Goal: Navigation & Orientation: Find specific page/section

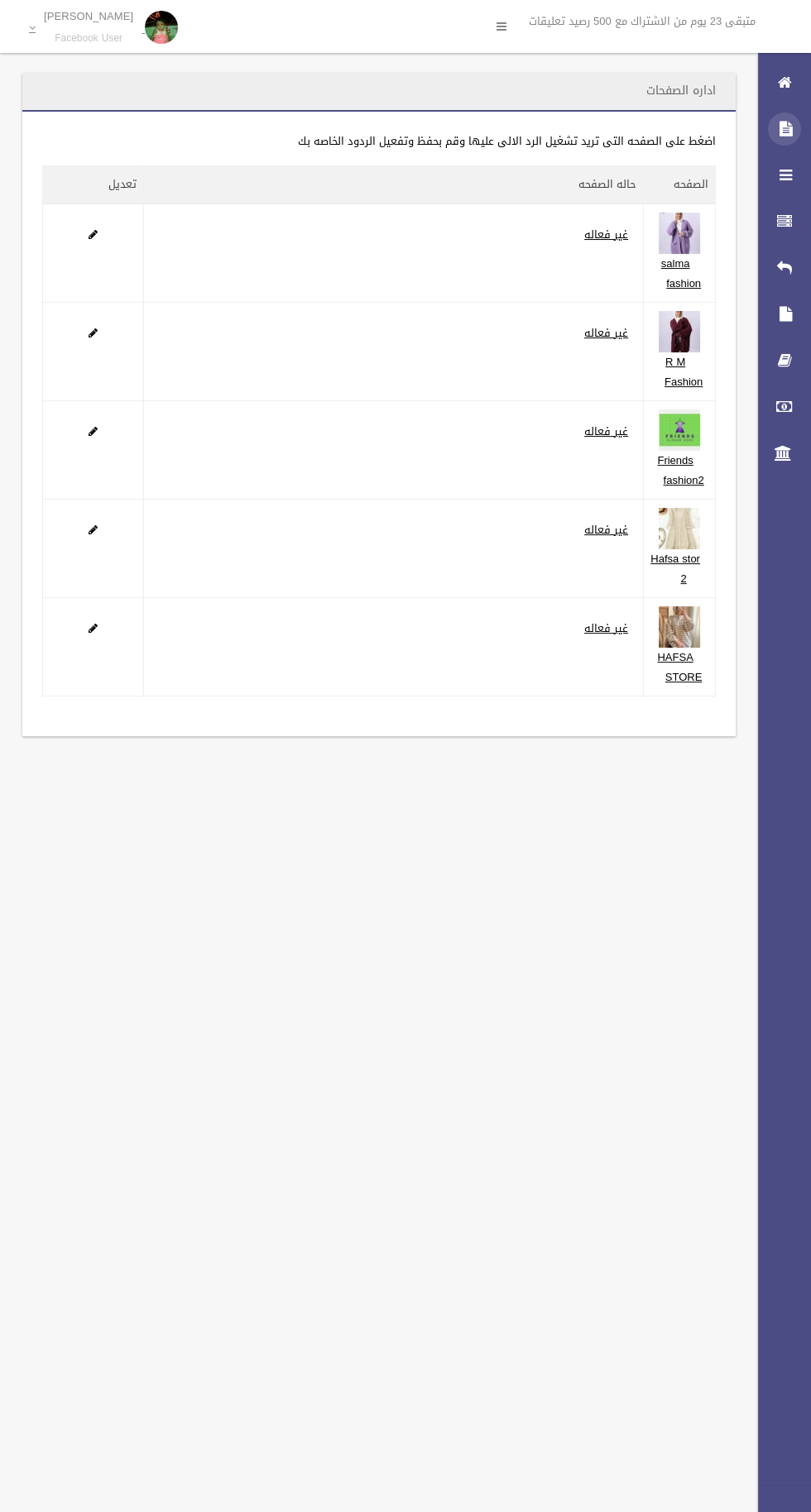
click at [775, 135] on div at bounding box center [785, 129] width 33 height 33
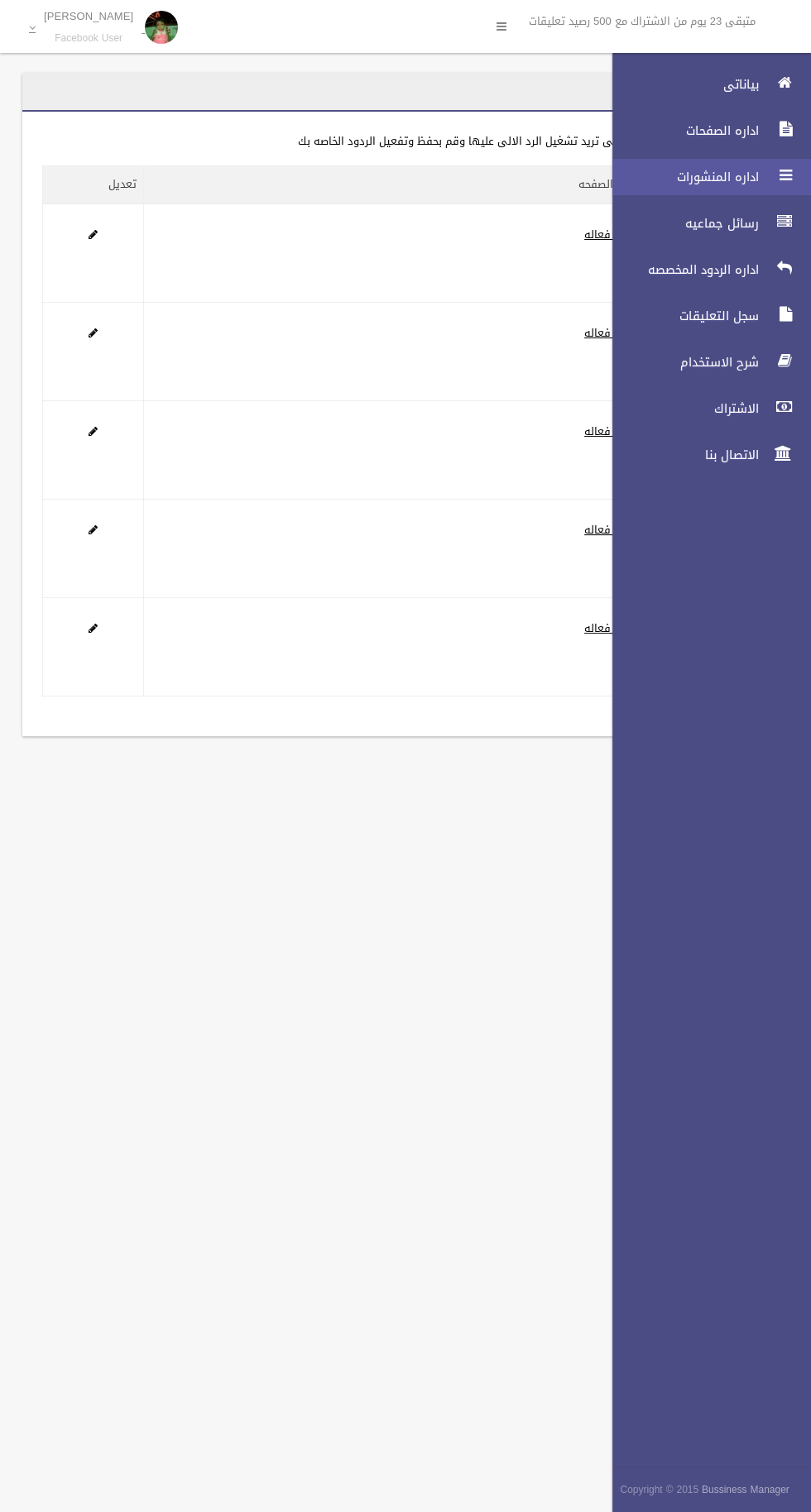
click at [712, 178] on span "اداره المنشورات" at bounding box center [681, 176] width 166 height 17
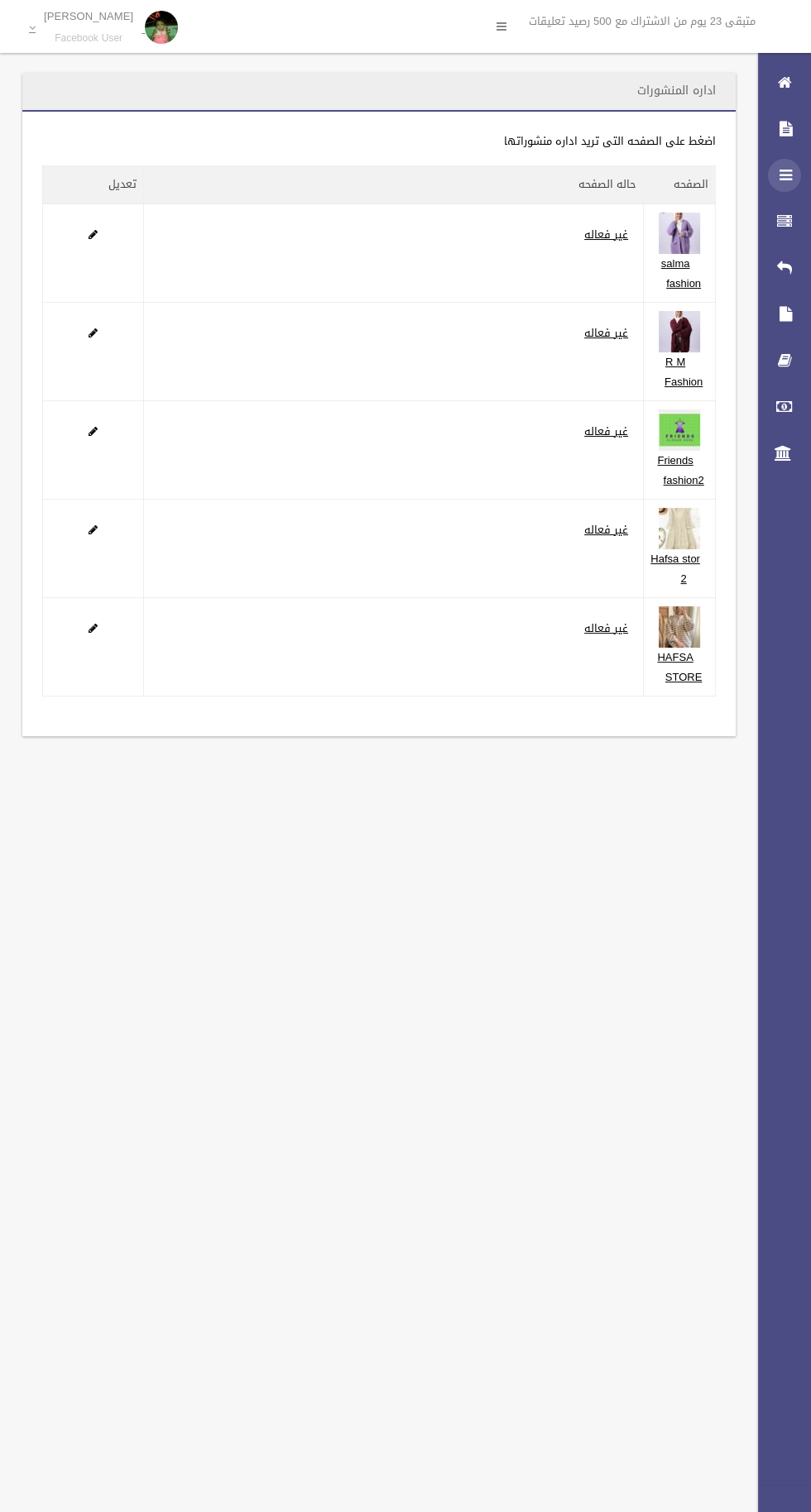
click at [784, 182] on icon at bounding box center [784, 175] width 15 height 33
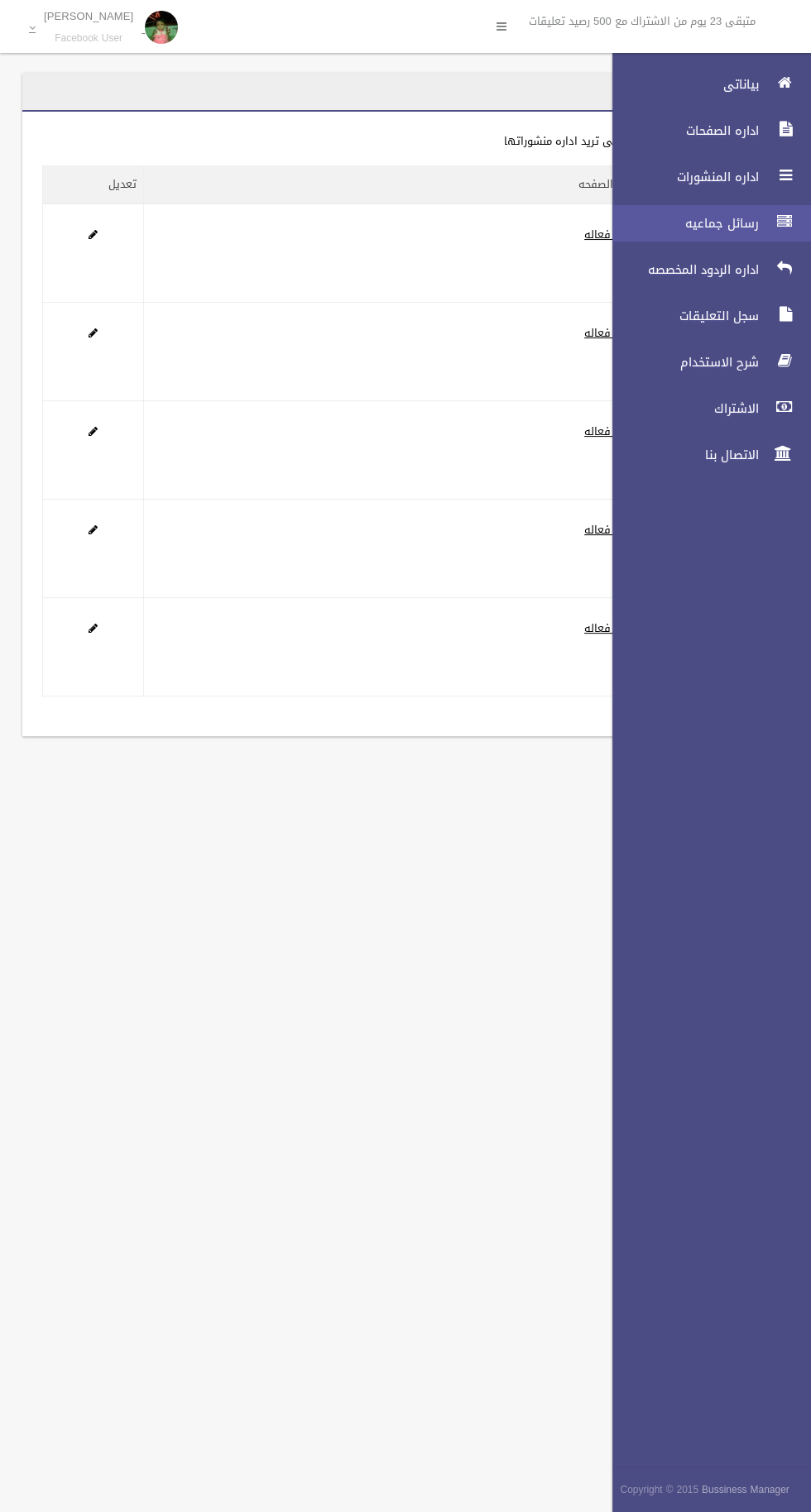
click at [727, 228] on span "رسائل جماعيه" at bounding box center [681, 223] width 166 height 17
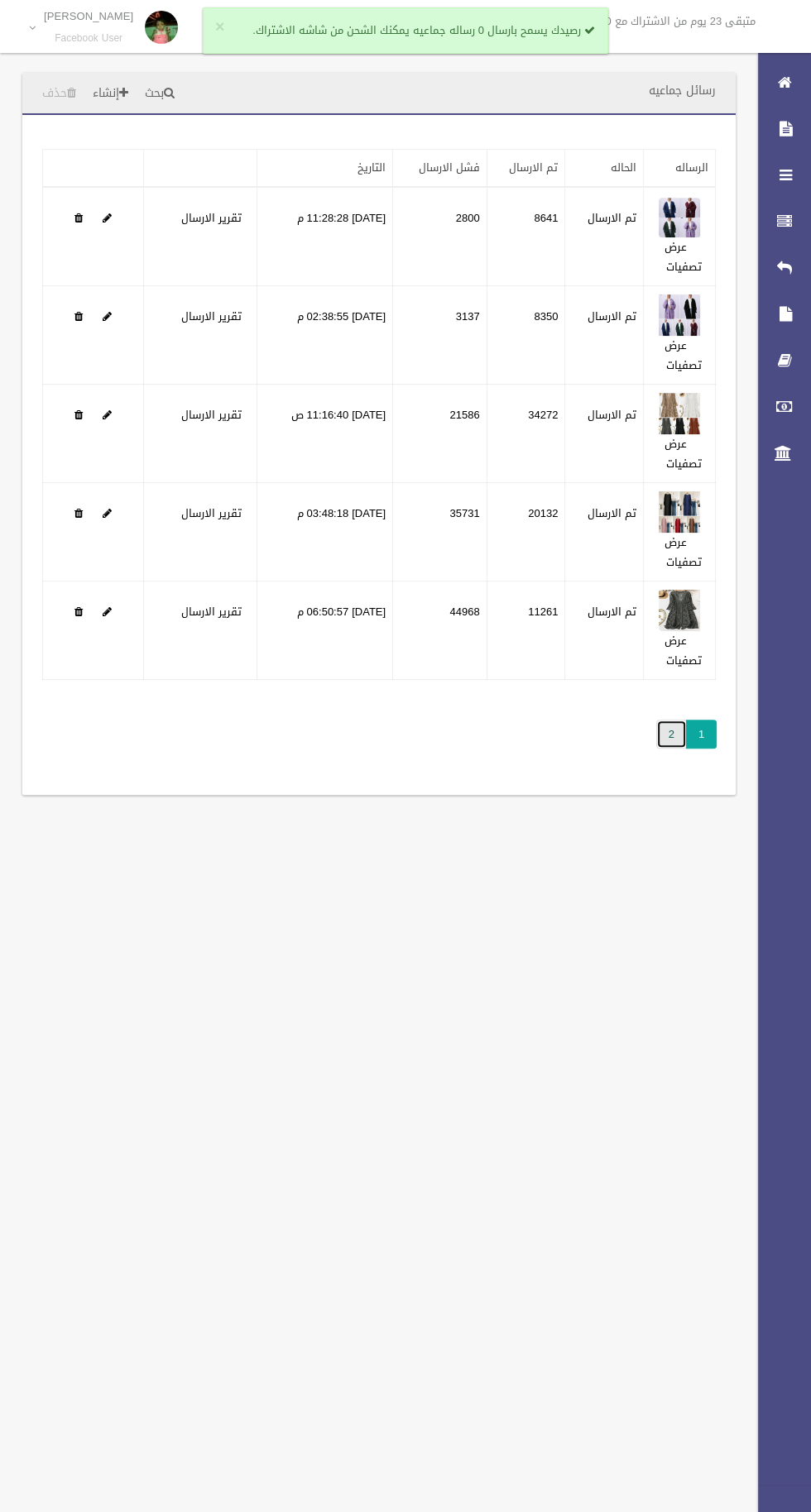
click at [670, 734] on link "2" at bounding box center [671, 734] width 30 height 29
